Goal: Information Seeking & Learning: Learn about a topic

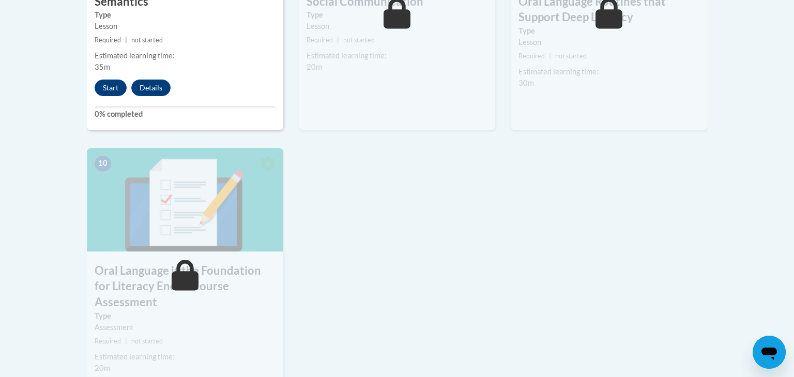
scroll to position [1049, 0]
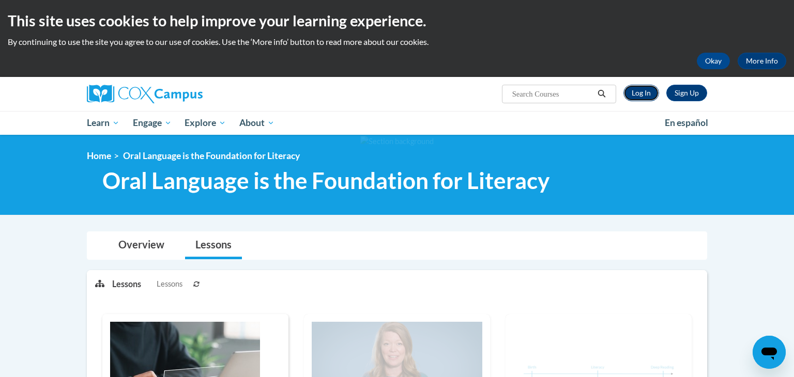
click at [639, 99] on link "Log In" at bounding box center [641, 93] width 36 height 17
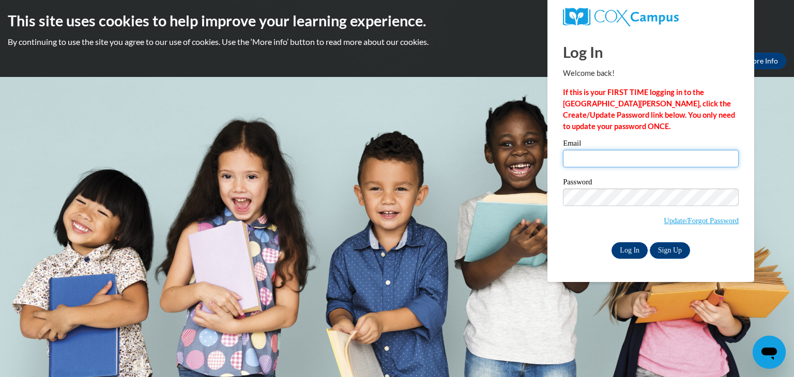
type input "larsonamy@aasd.k12.wi.us"
click at [629, 252] on input "Log In" at bounding box center [629, 250] width 36 height 17
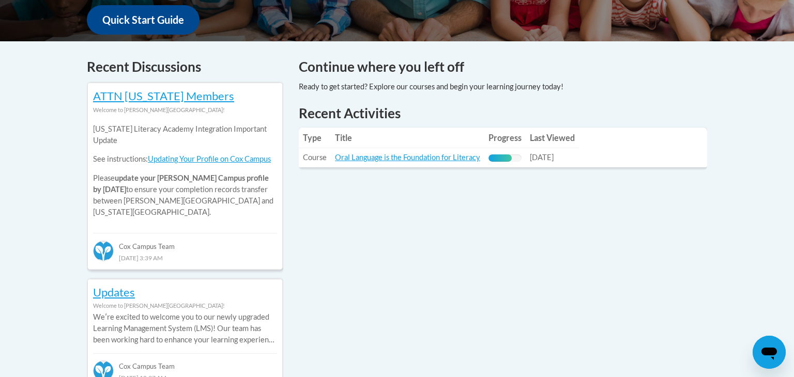
scroll to position [401, 0]
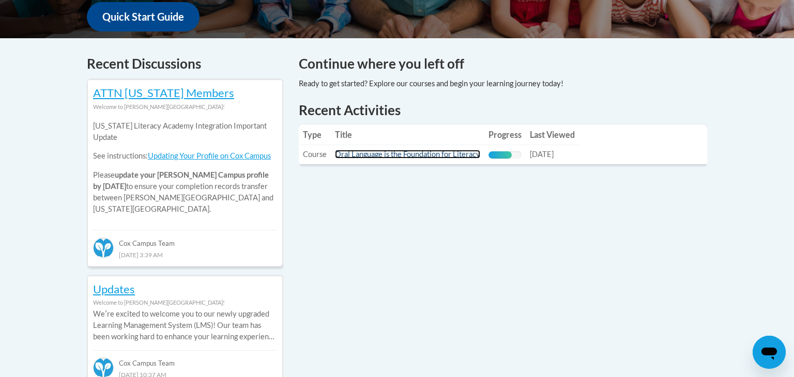
click at [407, 154] on link "Oral Language is the Foundation for Literacy" at bounding box center [407, 154] width 145 height 9
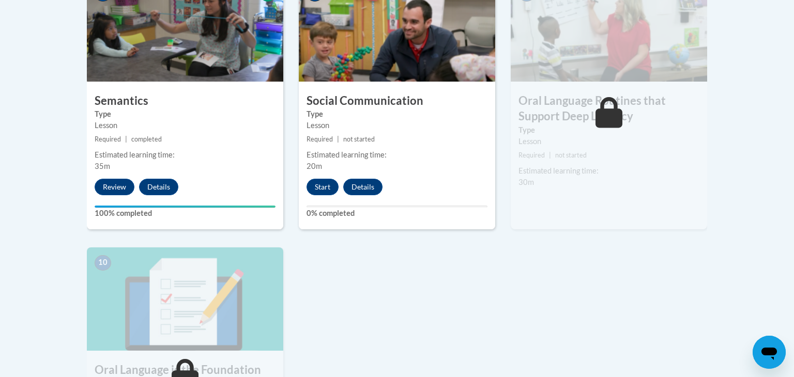
scroll to position [940, 0]
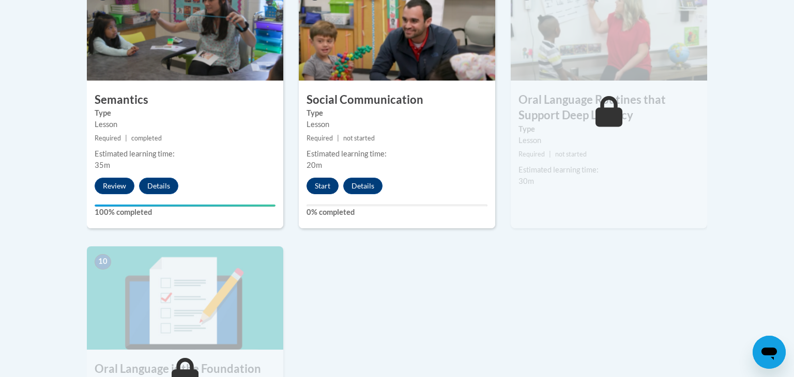
click at [324, 188] on button "Start" at bounding box center [322, 186] width 32 height 17
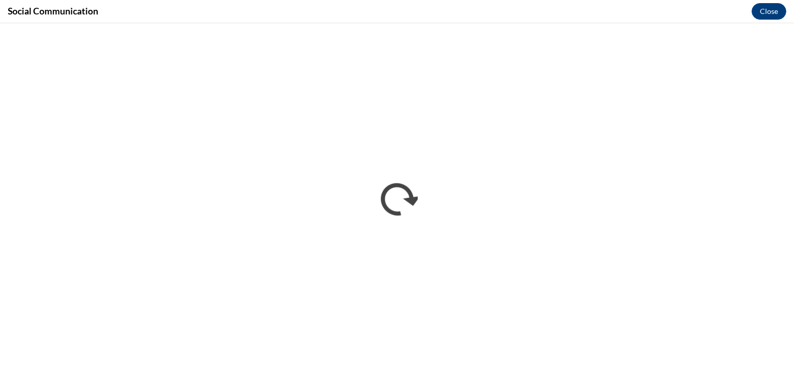
scroll to position [0, 0]
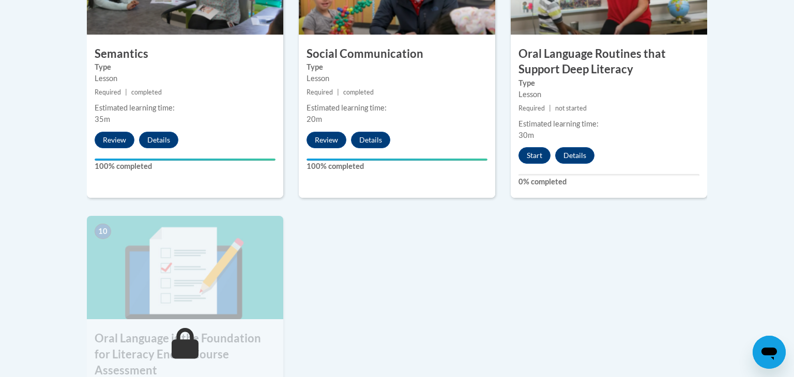
scroll to position [987, 0]
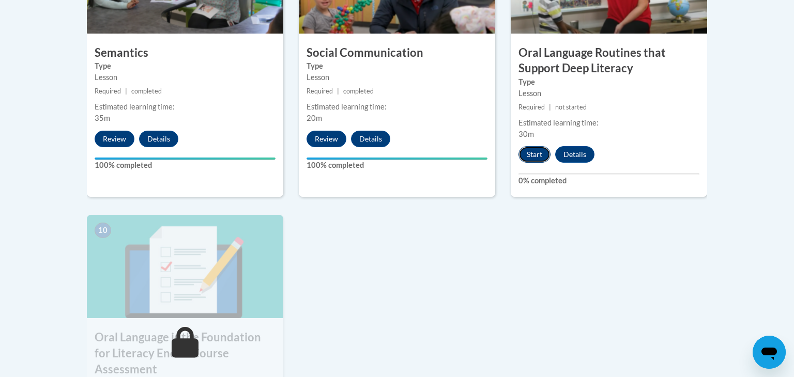
click at [527, 153] on button "Start" at bounding box center [534, 154] width 32 height 17
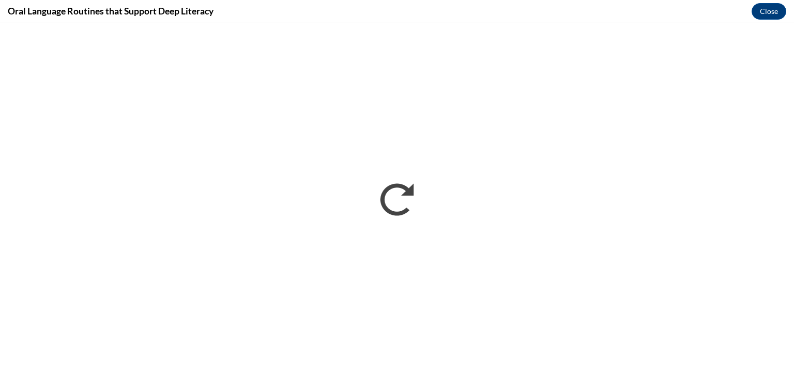
scroll to position [0, 0]
